Goal: Information Seeking & Learning: Learn about a topic

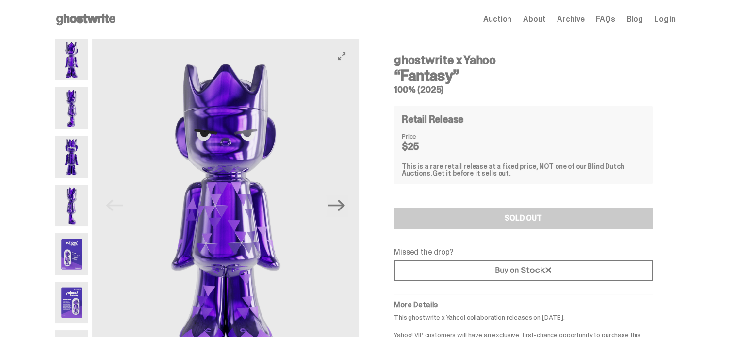
click at [194, 157] on img at bounding box center [225, 206] width 267 height 334
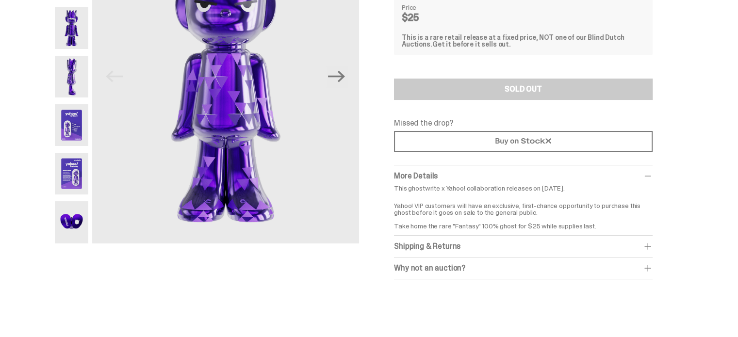
scroll to position [194, 0]
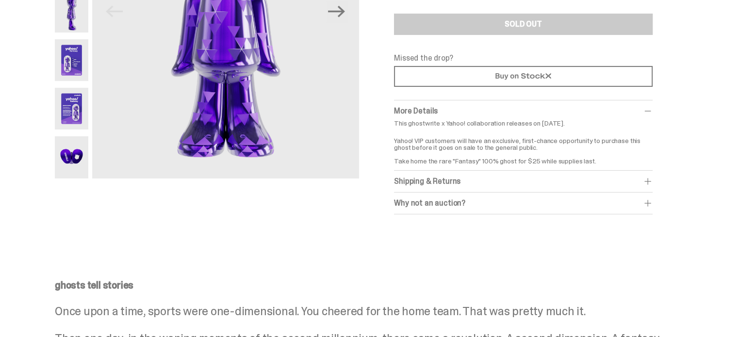
click at [74, 71] on img at bounding box center [71, 60] width 33 height 42
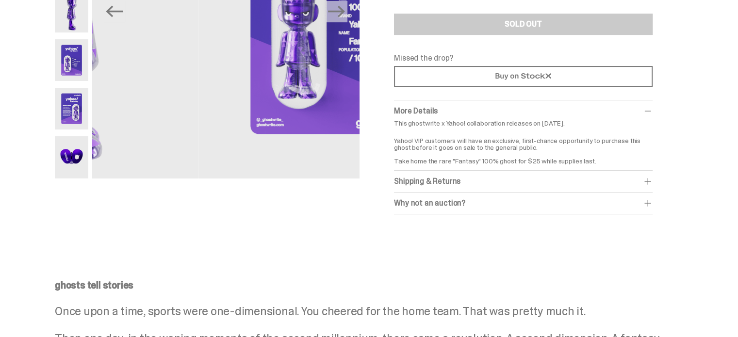
click at [79, 143] on img at bounding box center [71, 157] width 33 height 42
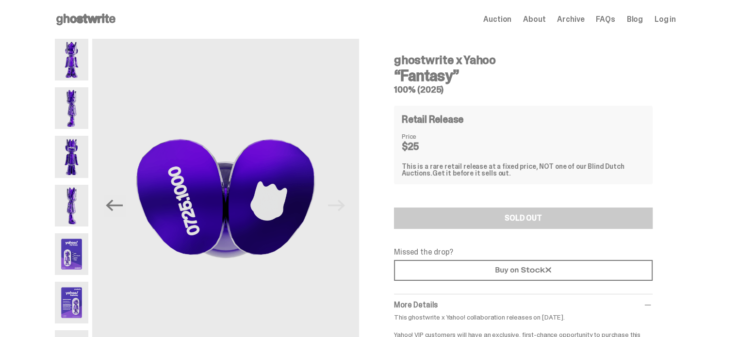
click at [69, 50] on img at bounding box center [71, 60] width 33 height 42
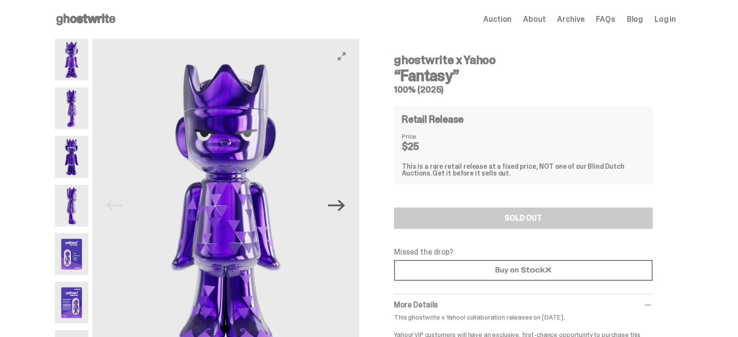
click at [342, 211] on icon "Next" at bounding box center [336, 205] width 17 height 17
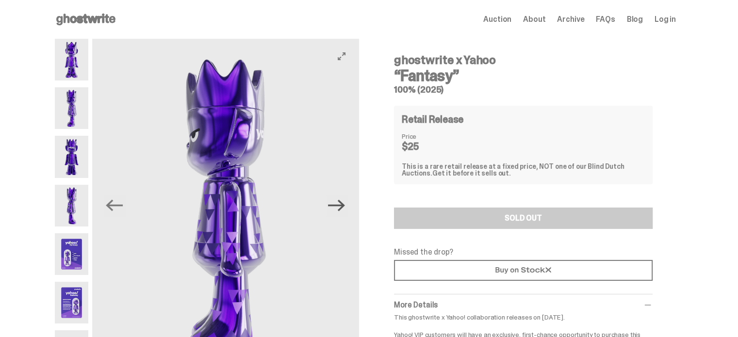
click at [334, 207] on icon "Next" at bounding box center [336, 205] width 17 height 17
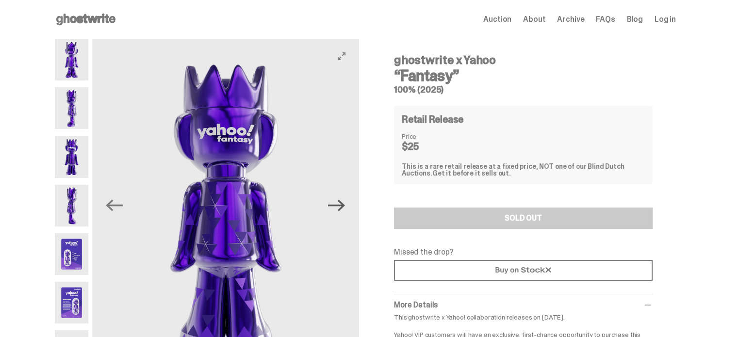
click at [339, 209] on icon "Next" at bounding box center [336, 205] width 17 height 17
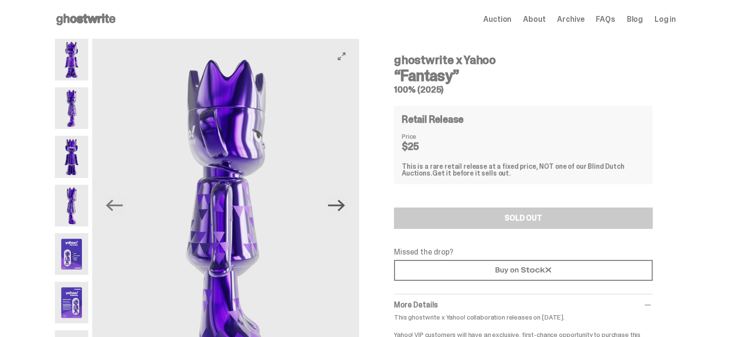
click at [345, 206] on icon "Next" at bounding box center [336, 205] width 17 height 17
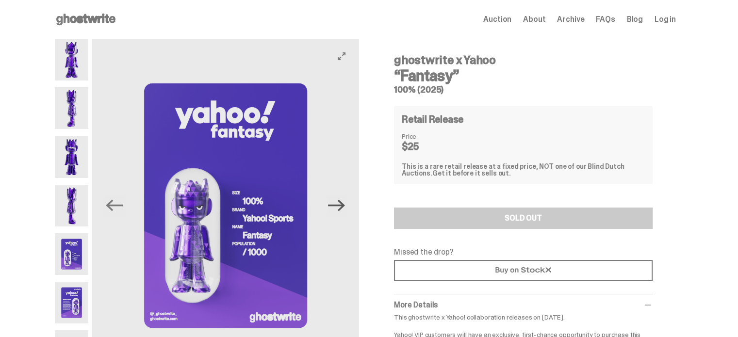
click at [336, 208] on icon "Next" at bounding box center [336, 205] width 17 height 17
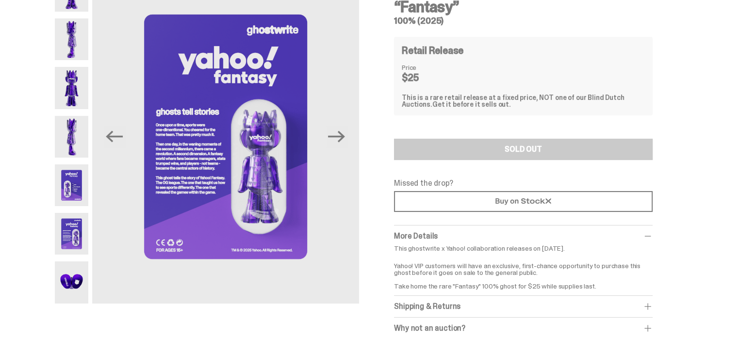
scroll to position [146, 0]
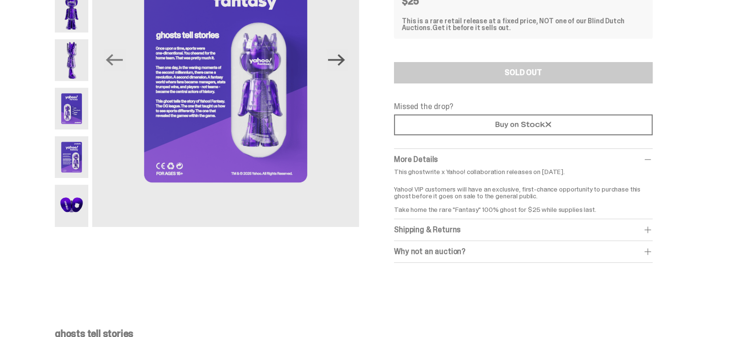
click at [345, 58] on icon "Next" at bounding box center [336, 60] width 17 height 12
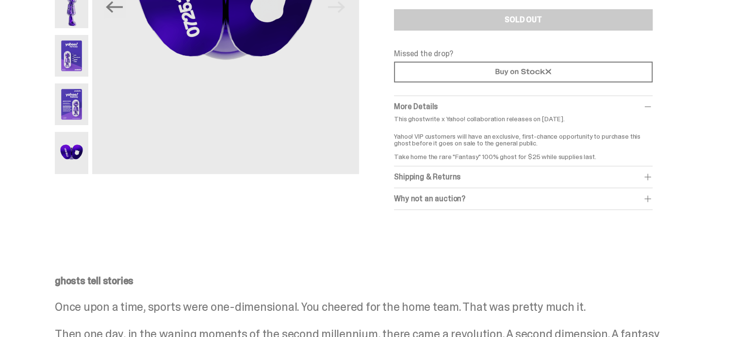
scroll to position [340, 0]
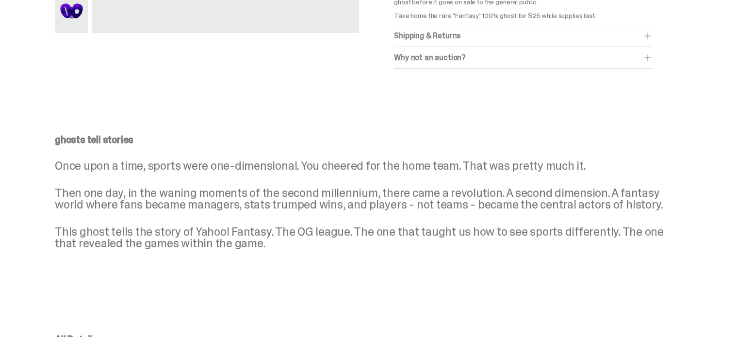
click at [456, 56] on div "Why not an auction?" at bounding box center [523, 58] width 259 height 10
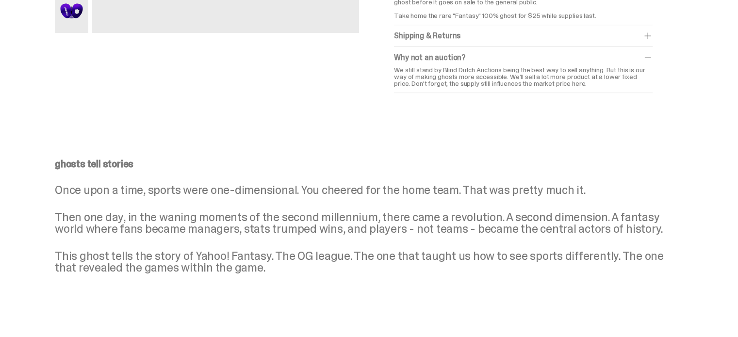
click at [456, 56] on div "Why not an auction?" at bounding box center [523, 58] width 259 height 10
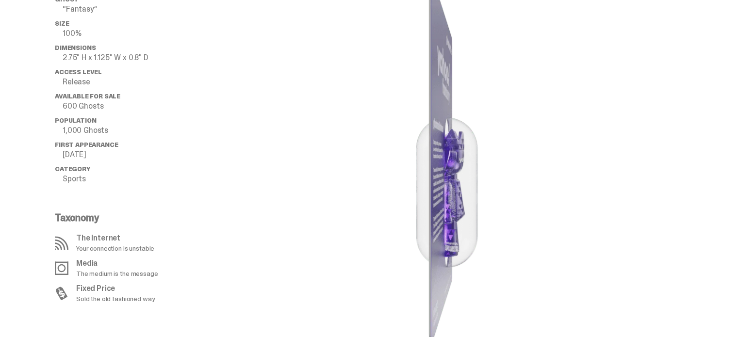
scroll to position [679, 0]
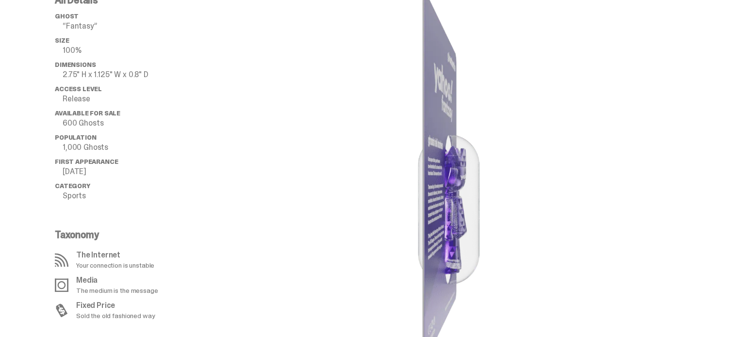
click at [465, 147] on image "lottie-animation-container" at bounding box center [443, 176] width 204 height 362
drag, startPoint x: 394, startPoint y: 161, endPoint x: 147, endPoint y: 190, distance: 248.1
click at [145, 191] on div "All Details ghost “Fantasy” Size 100% Dimensions 2.75" H x 1.125" W x 0.8" D Ac…" at bounding box center [365, 176] width 621 height 362
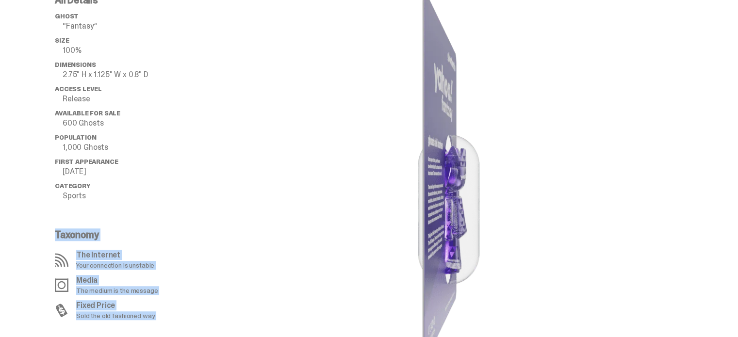
click at [429, 173] on image "lottie-animation-container" at bounding box center [443, 176] width 204 height 362
click at [530, 167] on image "lottie-animation-container" at bounding box center [443, 176] width 204 height 362
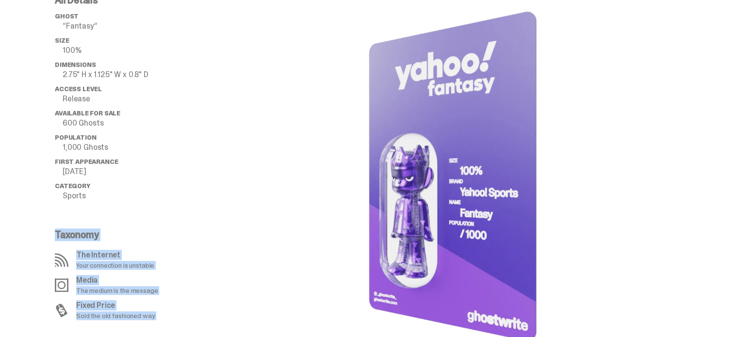
scroll to position [873, 0]
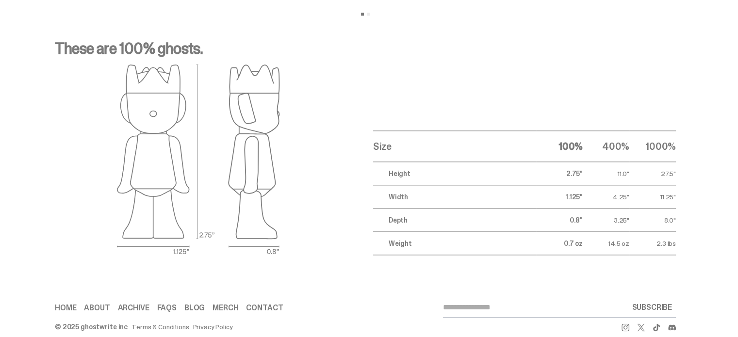
scroll to position [1293, 0]
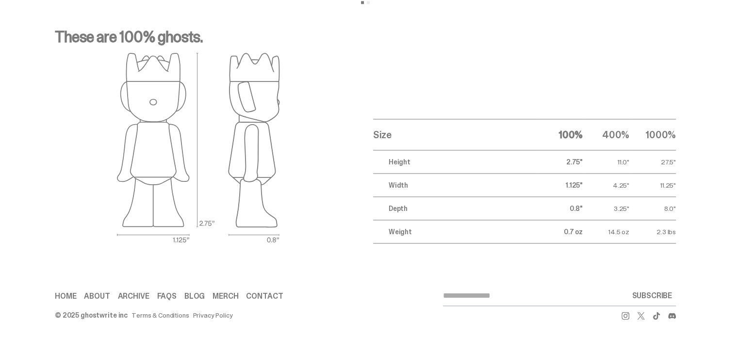
click at [672, 134] on th "1000%" at bounding box center [652, 134] width 47 height 31
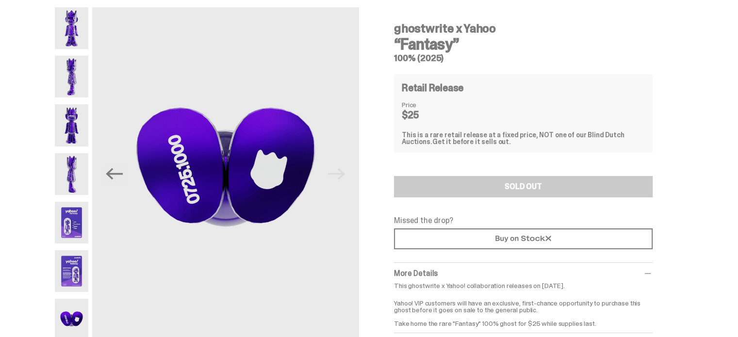
scroll to position [0, 0]
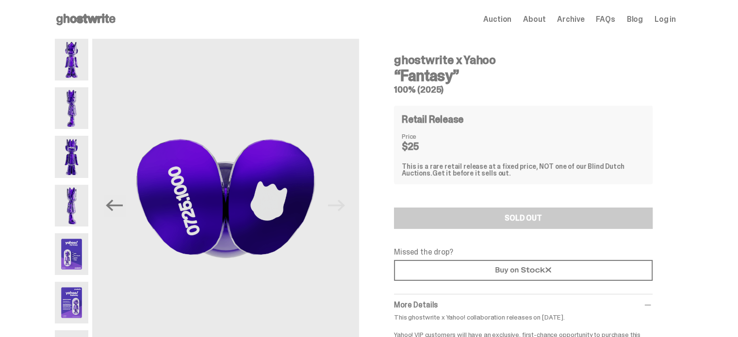
click at [416, 136] on dt "Price" at bounding box center [426, 136] width 49 height 7
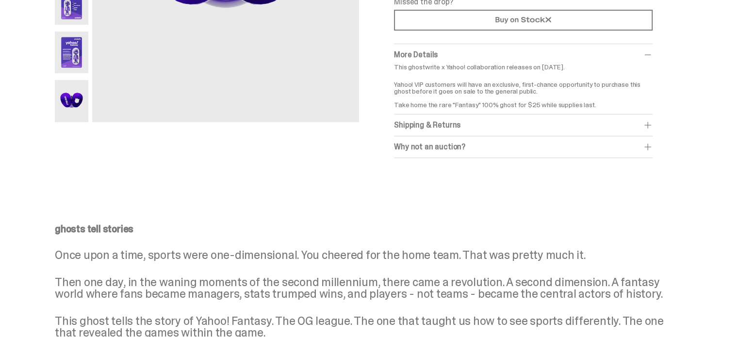
scroll to position [243, 0]
